Goal: Task Accomplishment & Management: Complete application form

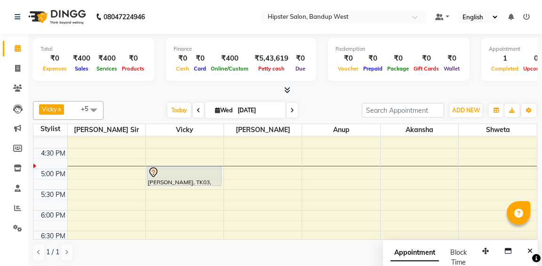
scroll to position [296, 0]
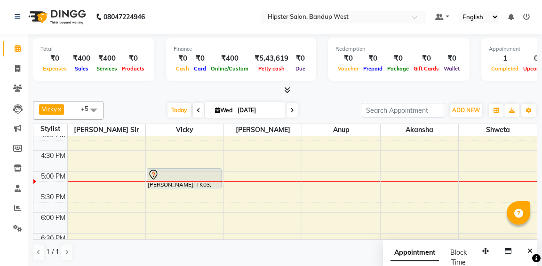
click at [98, 107] on span at bounding box center [93, 110] width 19 height 18
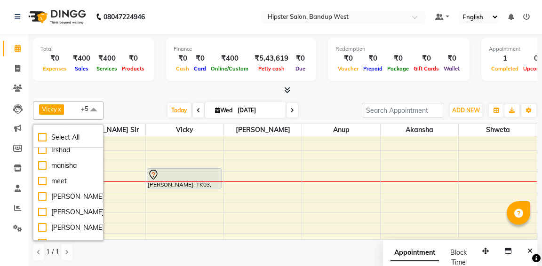
scroll to position [185, 0]
click at [53, 177] on div "meet" at bounding box center [68, 182] width 60 height 10
checkbox input "true"
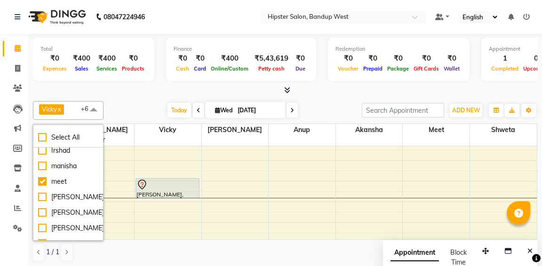
click at [132, 97] on div "[PERSON_NAME] x [PERSON_NAME] sir x [PERSON_NAME] x Shweta x anup x meet x +6 S…" at bounding box center [285, 181] width 504 height 168
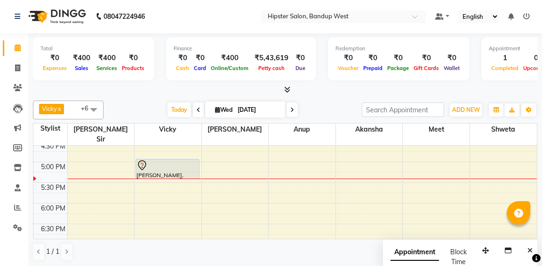
scroll to position [311, 0]
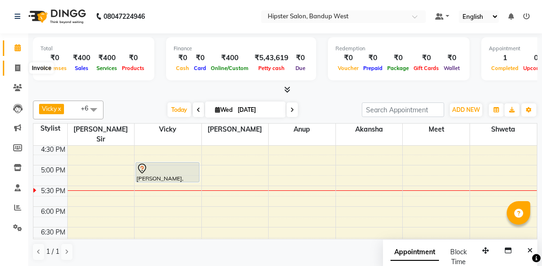
click at [15, 69] on icon at bounding box center [17, 67] width 5 height 7
select select "service"
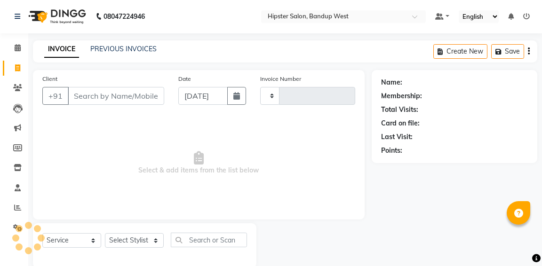
type input "1151"
select select "6746"
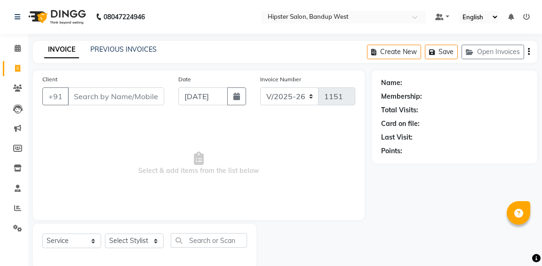
click at [81, 98] on input "Client" at bounding box center [116, 96] width 96 height 18
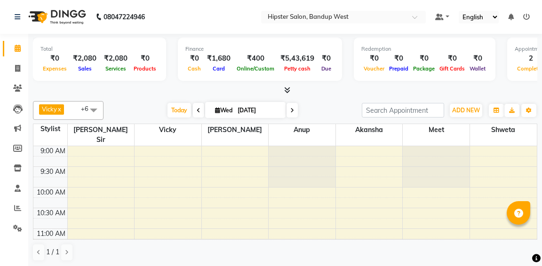
scroll to position [0, 0]
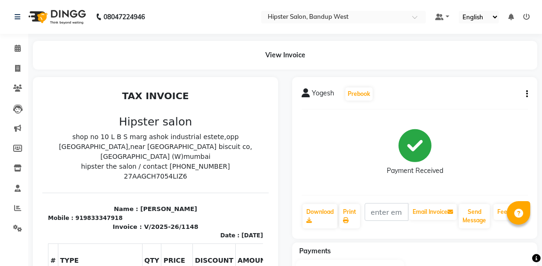
select select "service"
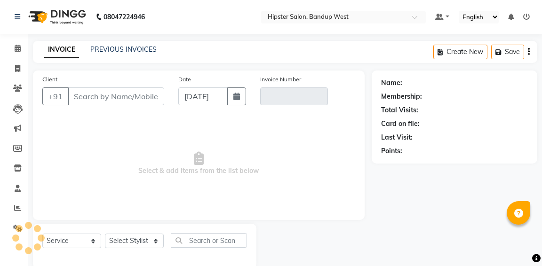
scroll to position [17, 0]
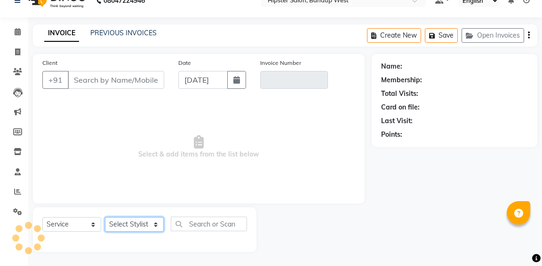
click at [144, 227] on select "Select Stylist [PERSON_NAME] anup [PERSON_NAME] [PERSON_NAME] [PERSON_NAME] luc…" at bounding box center [134, 224] width 59 height 15
type input "9833347918"
type input "V/2025-26/1148"
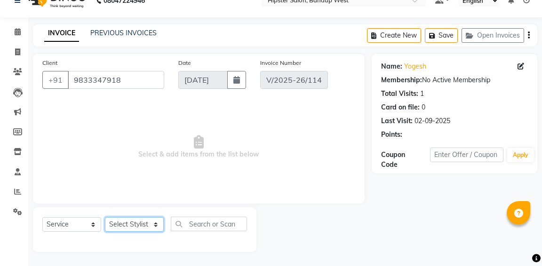
type input "02-09-2025"
select select "select"
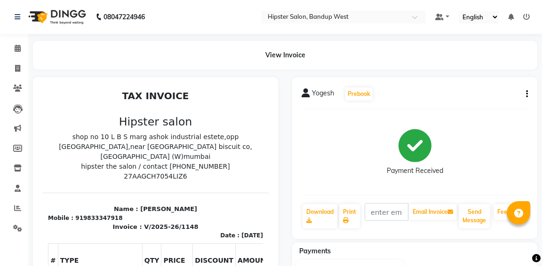
select select "service"
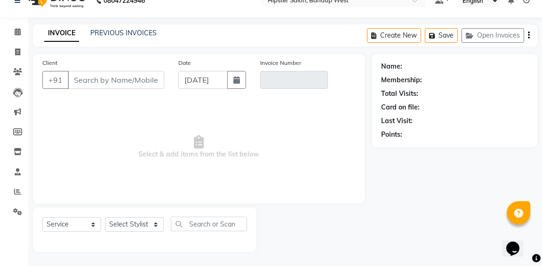
type input "9833347918"
type input "V/2025-26/1148"
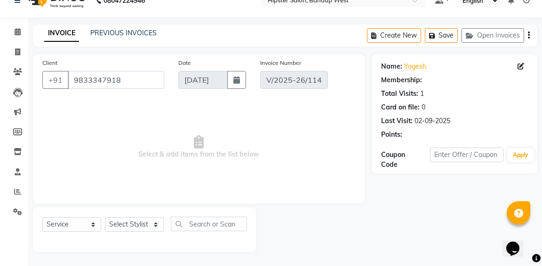
type input "02-09-2025"
select select "select"
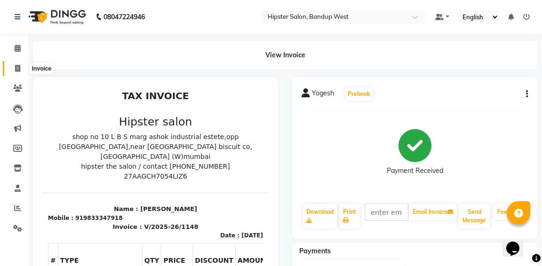
click at [18, 68] on icon at bounding box center [17, 68] width 5 height 7
select select "service"
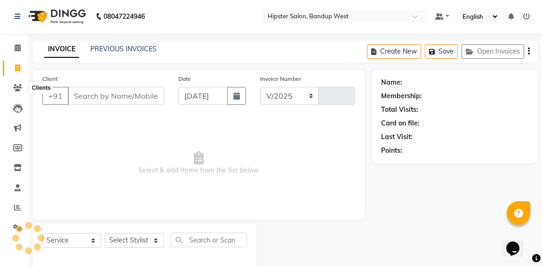
select select "6746"
type input "1151"
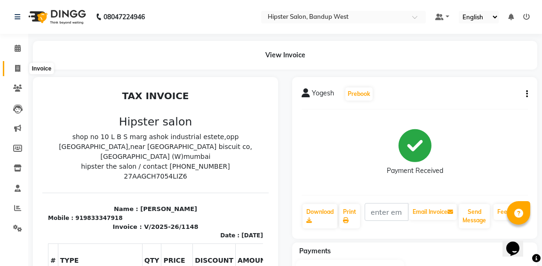
click at [16, 64] on span at bounding box center [17, 68] width 16 height 11
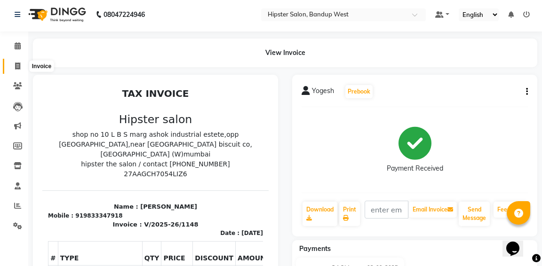
select select "6746"
select select "service"
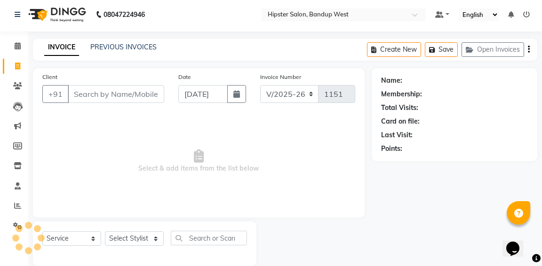
scroll to position [17, 0]
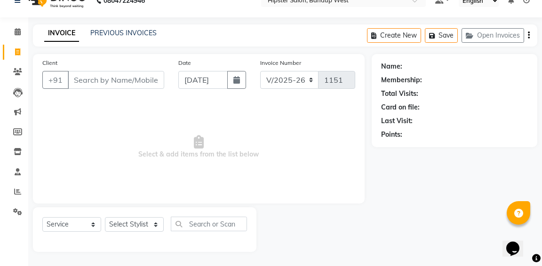
click at [76, 82] on input "Client" at bounding box center [116, 80] width 96 height 18
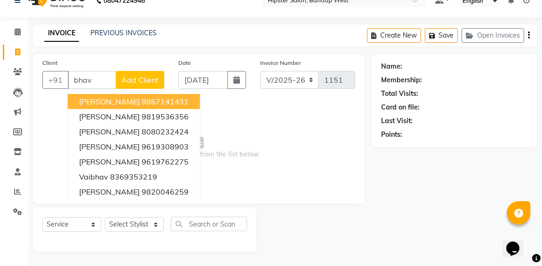
click at [87, 99] on span "Bhavin Chudasma" at bounding box center [109, 101] width 61 height 9
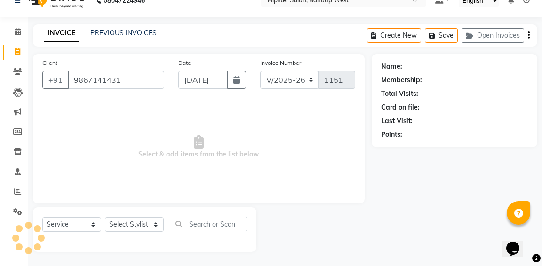
type input "9867141431"
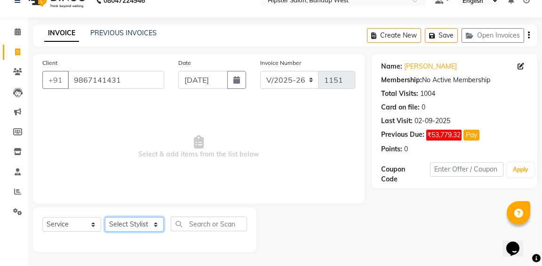
click at [128, 229] on select "Select Stylist [PERSON_NAME] anup [PERSON_NAME] [PERSON_NAME] [PERSON_NAME] luc…" at bounding box center [134, 224] width 59 height 15
select select "52835"
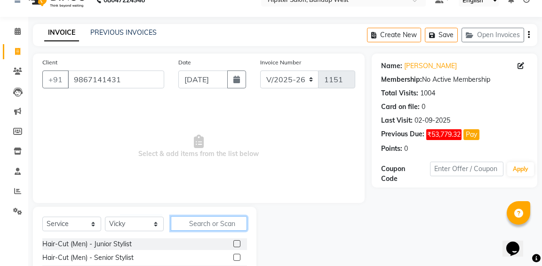
click at [198, 223] on input "text" at bounding box center [209, 223] width 76 height 15
type input "wash"
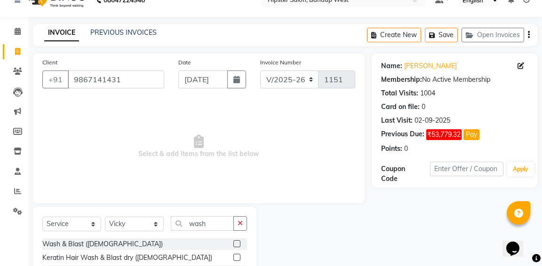
click at [236, 260] on label at bounding box center [236, 257] width 7 height 7
click at [236, 260] on input "checkbox" at bounding box center [236, 258] width 6 height 6
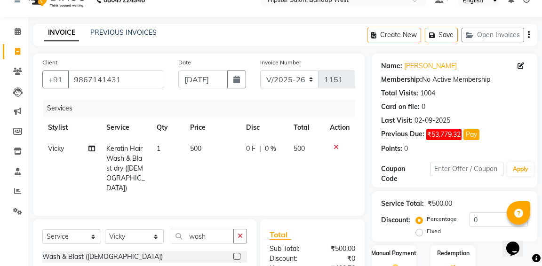
checkbox input "false"
click at [334, 148] on icon at bounding box center [335, 147] width 5 height 7
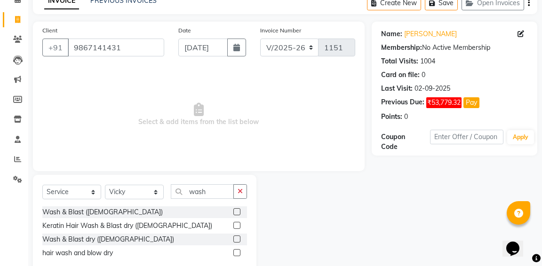
scroll to position [52, 0]
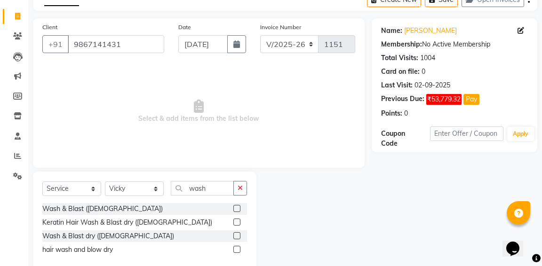
click at [239, 249] on label at bounding box center [236, 249] width 7 height 7
click at [239, 249] on input "checkbox" at bounding box center [236, 250] width 6 height 6
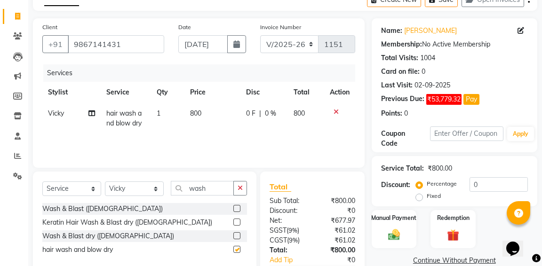
checkbox input "false"
click at [391, 229] on img at bounding box center [394, 235] width 20 height 15
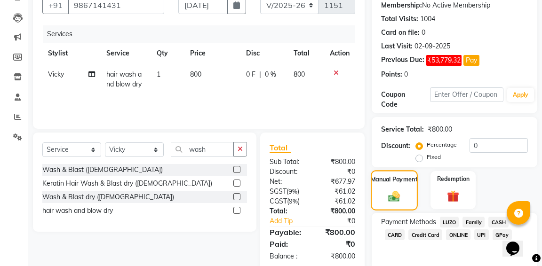
scroll to position [128, 0]
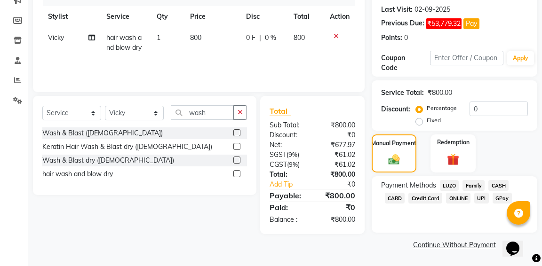
click at [502, 197] on span "GPay" at bounding box center [501, 198] width 19 height 11
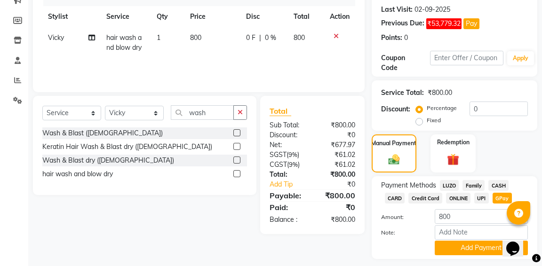
scroll to position [156, 0]
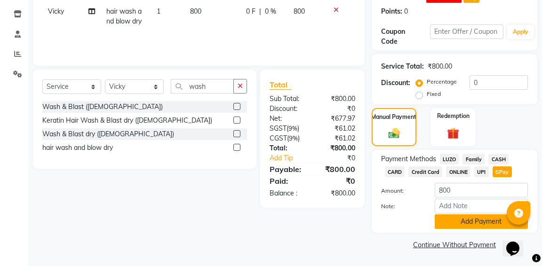
click at [474, 225] on button "Add Payment" at bounding box center [480, 221] width 93 height 15
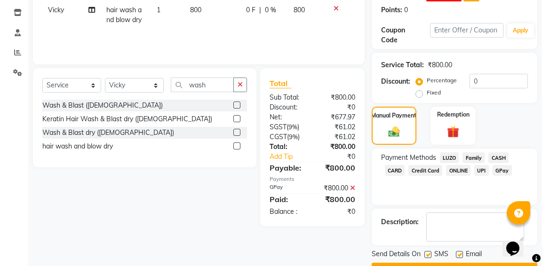
scroll to position [181, 0]
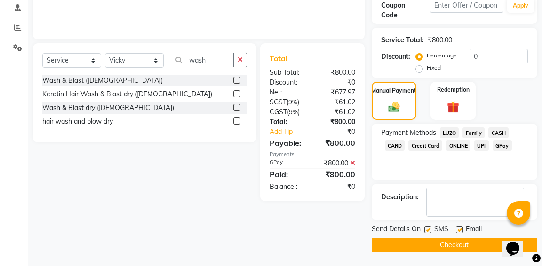
click at [460, 247] on button "Checkout" at bounding box center [453, 245] width 165 height 15
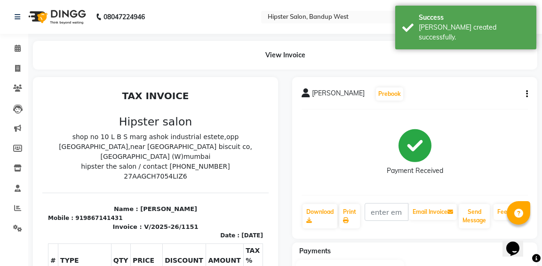
select select "service"
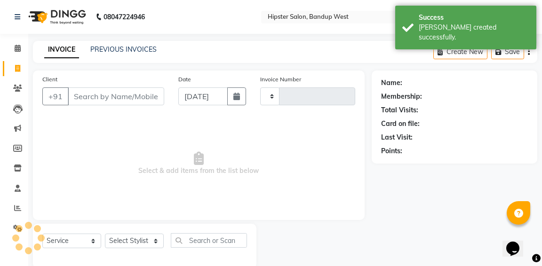
scroll to position [17, 0]
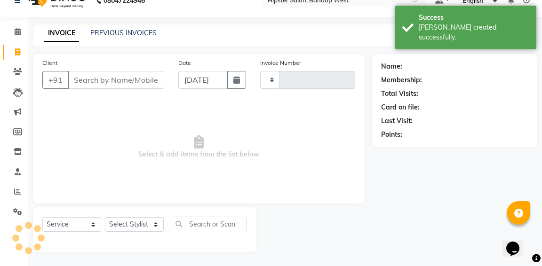
type input "1152"
select select "6746"
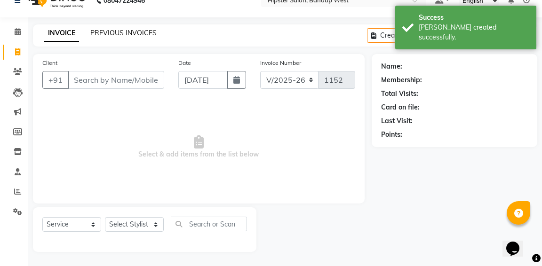
scroll to position [0, 0]
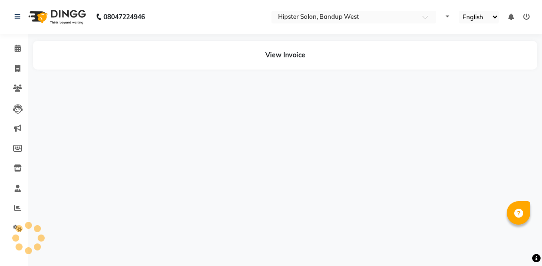
select select "en"
